Goal: Task Accomplishment & Management: Complete application form

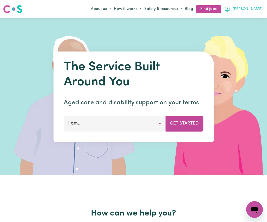
click at [254, 9] on span "[PERSON_NAME]" at bounding box center [247, 9] width 30 height 6
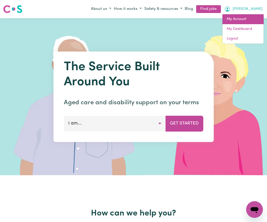
click at [252, 18] on link "My Account" at bounding box center [242, 19] width 41 height 10
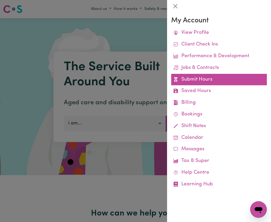
click at [209, 80] on link "Submit Hours" at bounding box center [218, 80] width 95 height 12
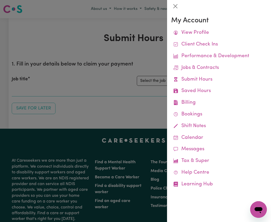
click at [120, 82] on div at bounding box center [135, 111] width 271 height 222
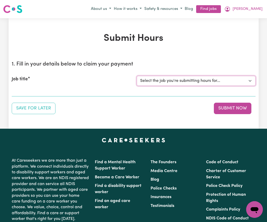
click at [249, 82] on select "Select the job you're submitting hours for... [[PERSON_NAME]] Seeking Mature, P…" at bounding box center [196, 81] width 119 height 10
select select "14011"
click at [137, 76] on select "Select the job you're submitting hours for... [[PERSON_NAME]] Seeking Mature, P…" at bounding box center [196, 81] width 119 height 10
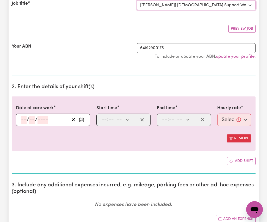
scroll to position [78, 0]
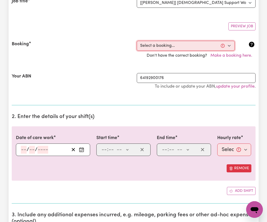
click at [229, 46] on select "Select a booking... [DATE] 09:30am to 11:30am (RECURRING) [DATE] 09:30am to 11:…" at bounding box center [186, 46] width 98 height 10
select select "351716"
click at [137, 41] on select "Select a booking... [DATE] 09:30am to 11:30am (RECURRING) [DATE] 09:30am to 11:…" at bounding box center [186, 46] width 98 height 10
type input "[DATE]"
type input "22"
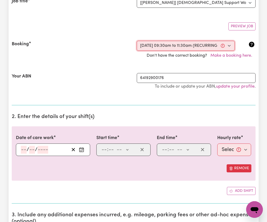
type input "9"
type input "2025"
type input "09:30"
type input "9"
type input "30"
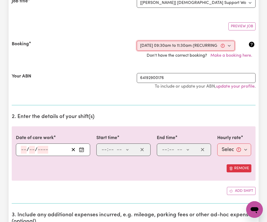
select select "am"
type input "11:30"
type input "11"
type input "30"
select select "am"
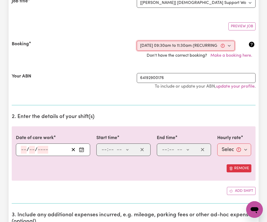
select select "57.17-Weekday"
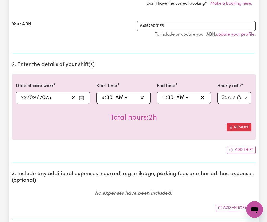
scroll to position [156, 0]
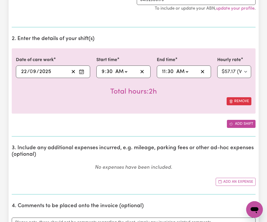
click at [239, 124] on button "Add shift" at bounding box center [241, 124] width 29 height 8
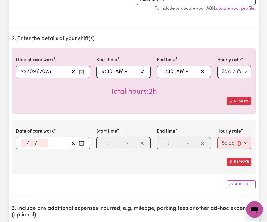
click at [81, 143] on icon "Enter the date of care work" at bounding box center [81, 143] width 5 height 5
click at [184, 171] on div "Date of care work / / « ‹ [DATE] › » Mon Tue Wed Thu Fri Sat Sun 1 2 3 4 5 6 7 …" at bounding box center [134, 147] width 244 height 54
click at [239, 164] on button "Remove" at bounding box center [238, 162] width 25 height 8
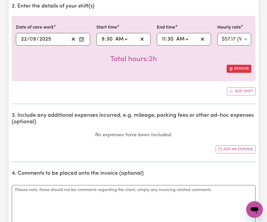
scroll to position [208, 0]
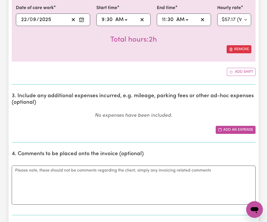
click at [235, 131] on button "Add an expense" at bounding box center [235, 130] width 40 height 8
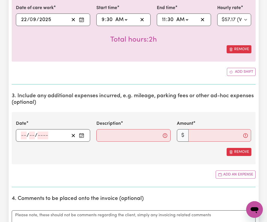
click at [81, 136] on icon "Enter the date of expense" at bounding box center [81, 135] width 5 height 5
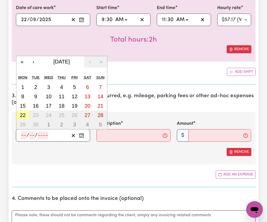
drag, startPoint x: 24, startPoint y: 116, endPoint x: 56, endPoint y: 129, distance: 34.6
click at [24, 116] on abbr "22" at bounding box center [23, 115] width 6 height 6
type input "[DATE]"
type input "22"
type input "9"
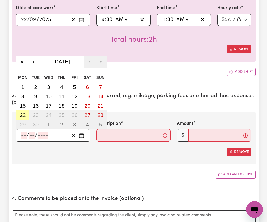
type input "2025"
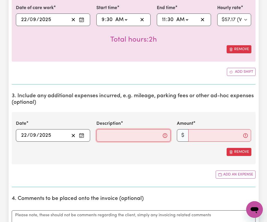
click at [111, 140] on input "Description" at bounding box center [133, 135] width 74 height 12
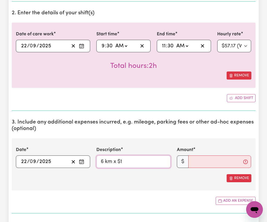
scroll to position [182, 0]
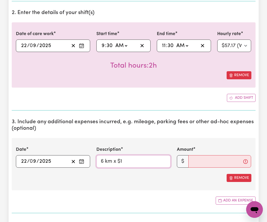
click at [102, 162] on input "6 km x $1" at bounding box center [133, 161] width 74 height 12
type input "3 km x $1"
click at [198, 162] on input "Amount" at bounding box center [219, 161] width 63 height 12
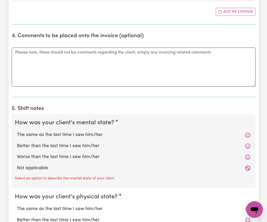
scroll to position [416, 0]
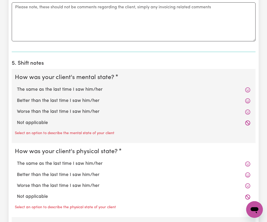
type input "1"
click at [50, 91] on label "The same as the last time I saw him/her" at bounding box center [133, 89] width 233 height 7
click at [17, 86] on input "The same as the last time I saw him/her" at bounding box center [17, 86] width 0 height 0
radio input "true"
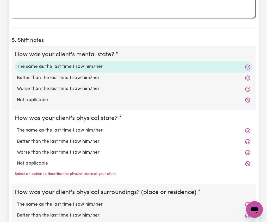
scroll to position [442, 0]
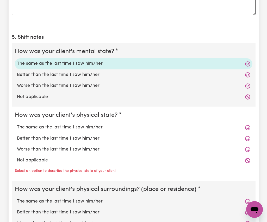
click at [66, 127] on label "The same as the last time I saw him/her" at bounding box center [133, 127] width 233 height 7
click at [17, 124] on input "The same as the last time I saw him/her" at bounding box center [17, 124] width 0 height 0
radio input "true"
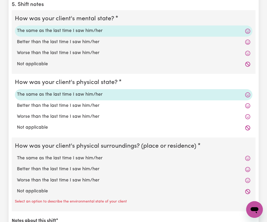
scroll to position [494, 0]
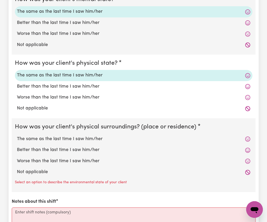
click at [50, 173] on label "Not applicable" at bounding box center [133, 172] width 233 height 7
click at [17, 169] on input "Not applicable" at bounding box center [17, 169] width 0 height 0
radio input "true"
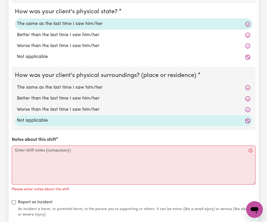
scroll to position [572, 0]
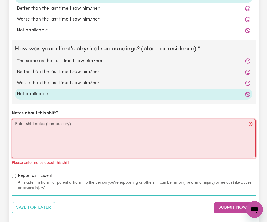
click at [43, 134] on textarea "Notes about this shift" at bounding box center [134, 138] width 244 height 39
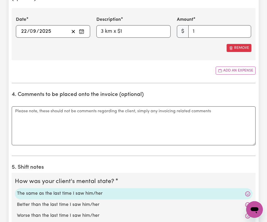
scroll to position [234, 0]
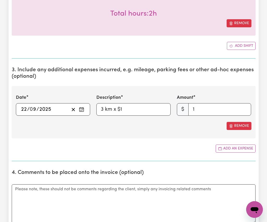
type textarea "We went shopping to do the groceries and had a tea at a cafe."
click at [198, 112] on input "1" at bounding box center [219, 109] width 63 height 12
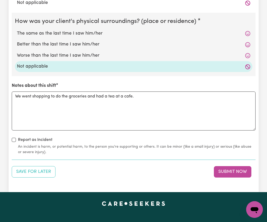
scroll to position [650, 0]
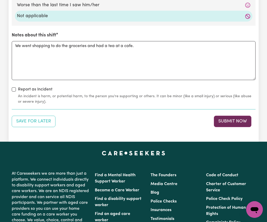
type input "5"
click at [233, 123] on button "Submit Now" at bounding box center [232, 121] width 37 height 11
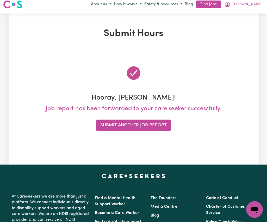
scroll to position [0, 0]
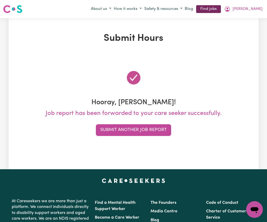
click at [221, 9] on link "Find jobs" at bounding box center [208, 9] width 25 height 8
